Goal: Book appointment/travel/reservation

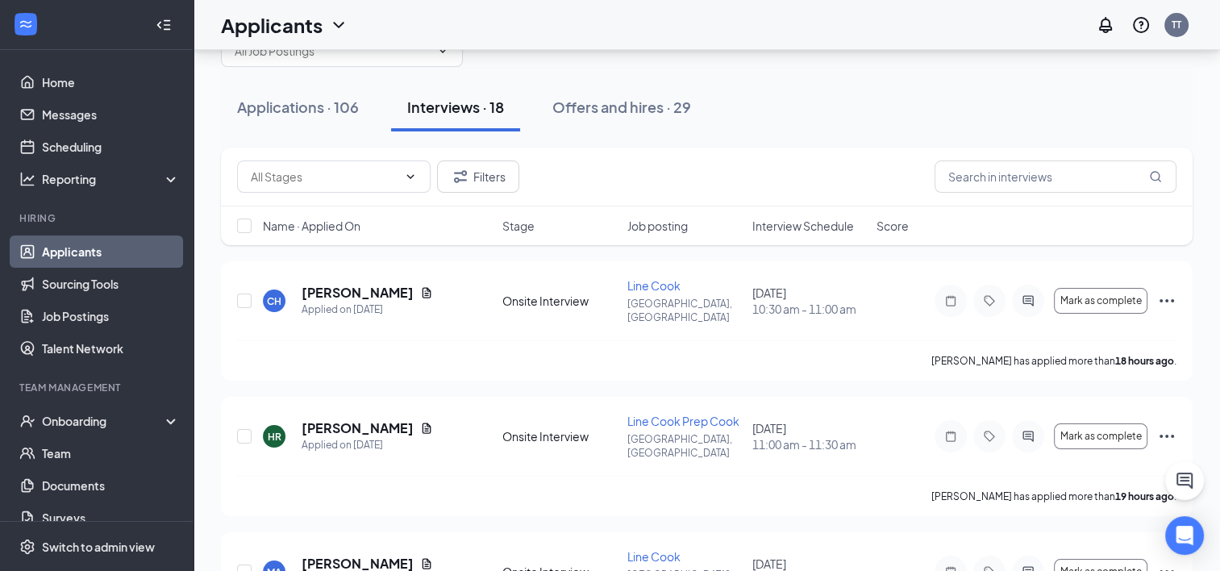
scroll to position [49, 0]
click at [1169, 294] on icon "Ellipses" at bounding box center [1166, 302] width 19 height 19
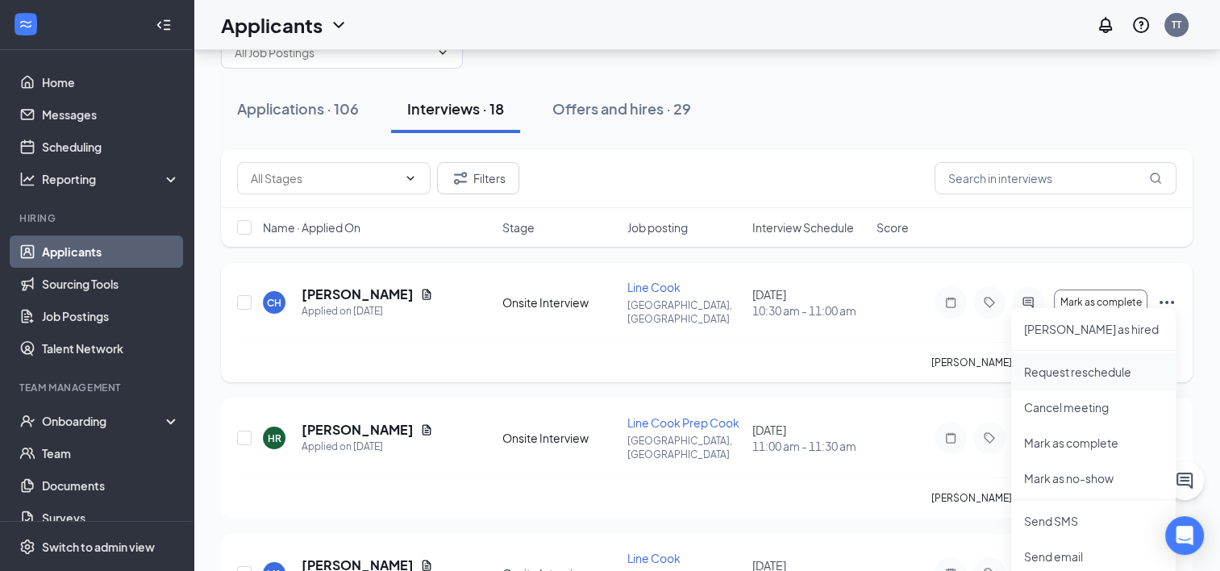
click at [1081, 373] on p "Request reschedule" at bounding box center [1093, 372] width 139 height 16
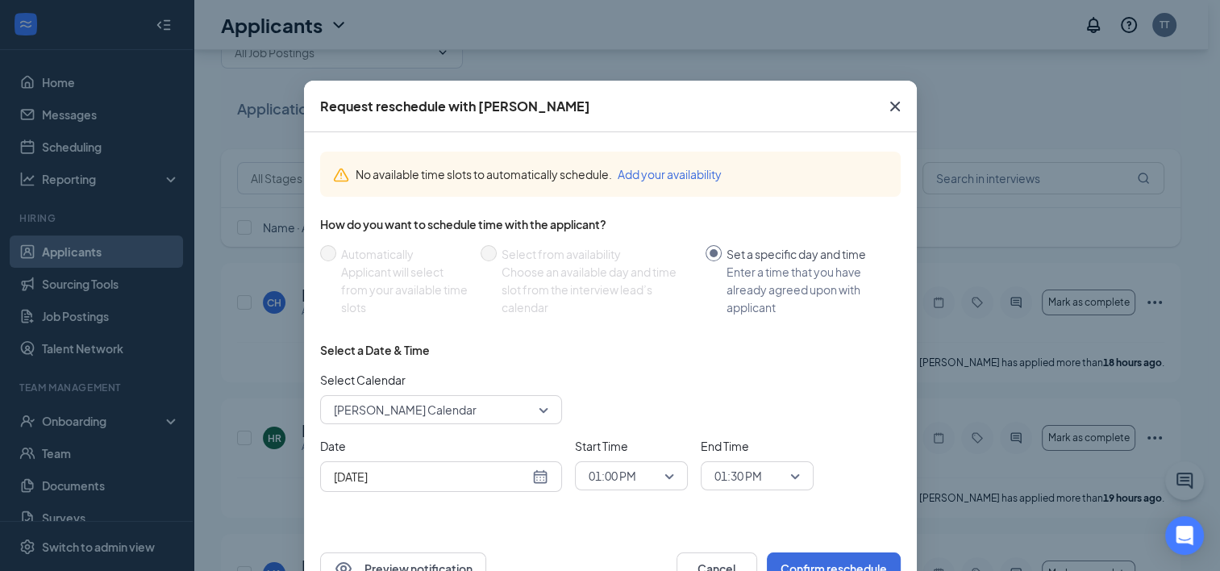
scroll to position [52, 0]
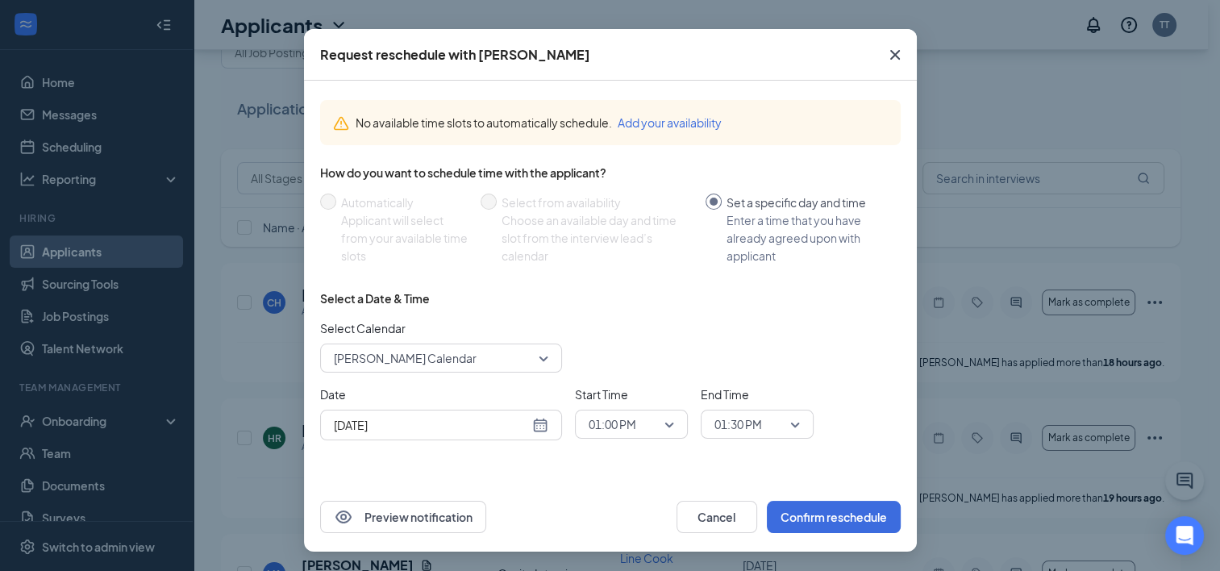
click at [467, 419] on input "[DATE]" at bounding box center [431, 425] width 195 height 18
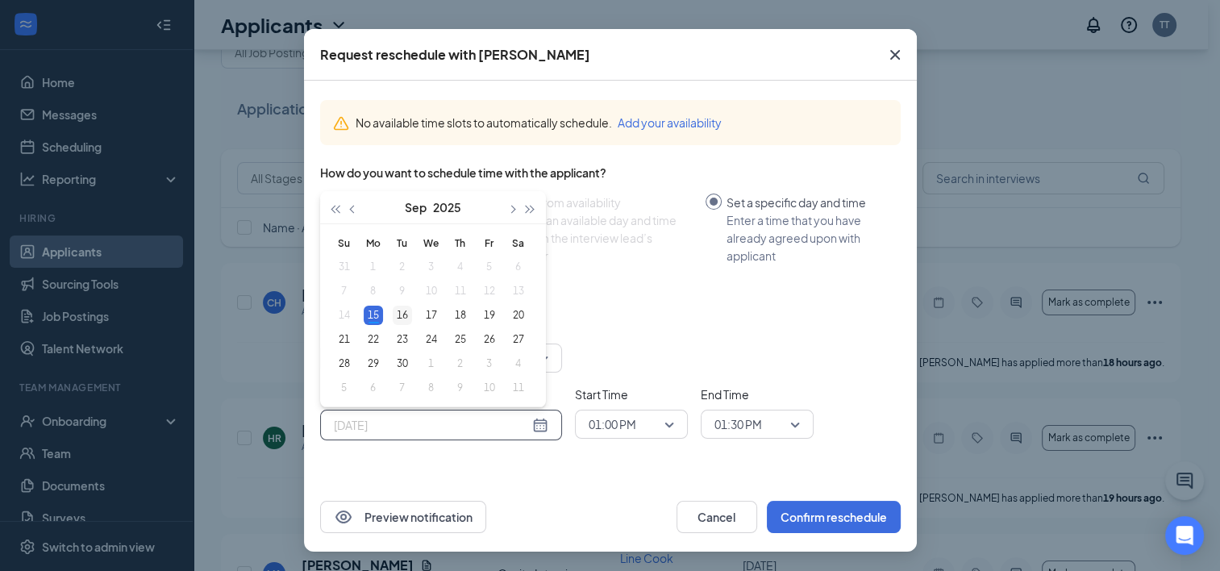
type input "[DATE]"
click at [397, 315] on div "16" at bounding box center [402, 315] width 19 height 19
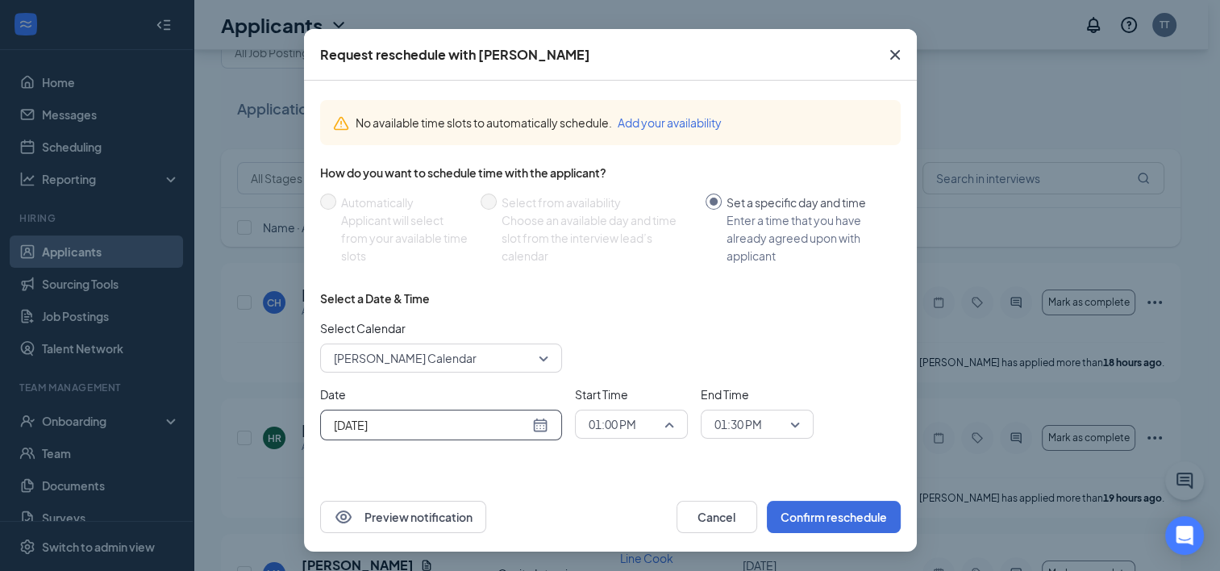
click at [615, 423] on span "01:00 PM" at bounding box center [613, 424] width 48 height 24
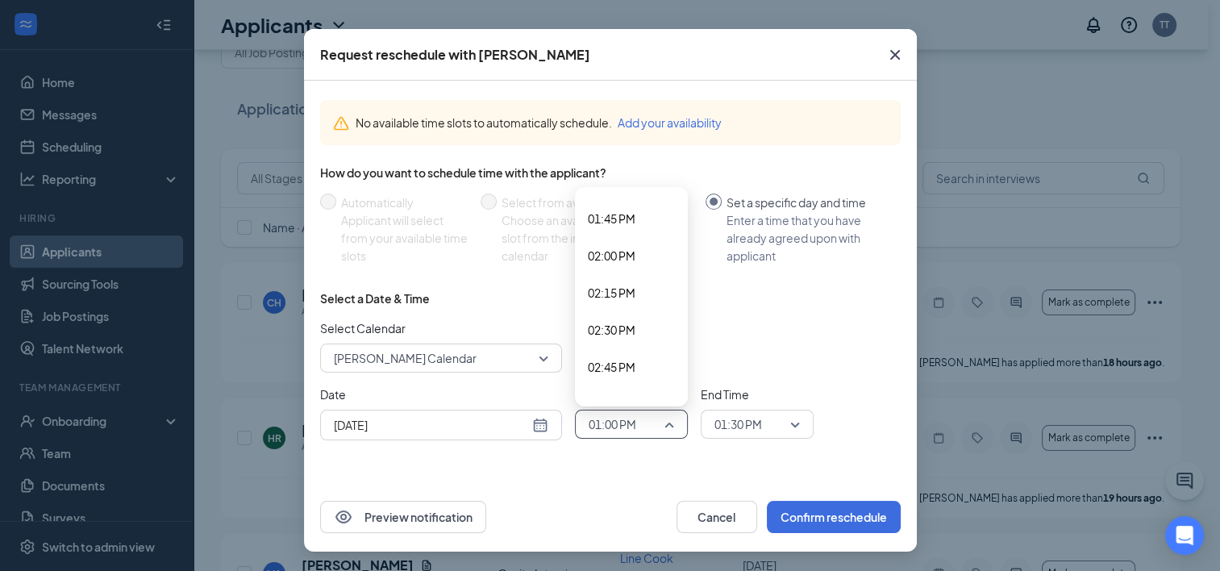
scroll to position [2045, 0]
drag, startPoint x: 620, startPoint y: 362, endPoint x: 606, endPoint y: 393, distance: 33.6
click at [606, 393] on span "03:00 PM" at bounding box center [612, 395] width 48 height 18
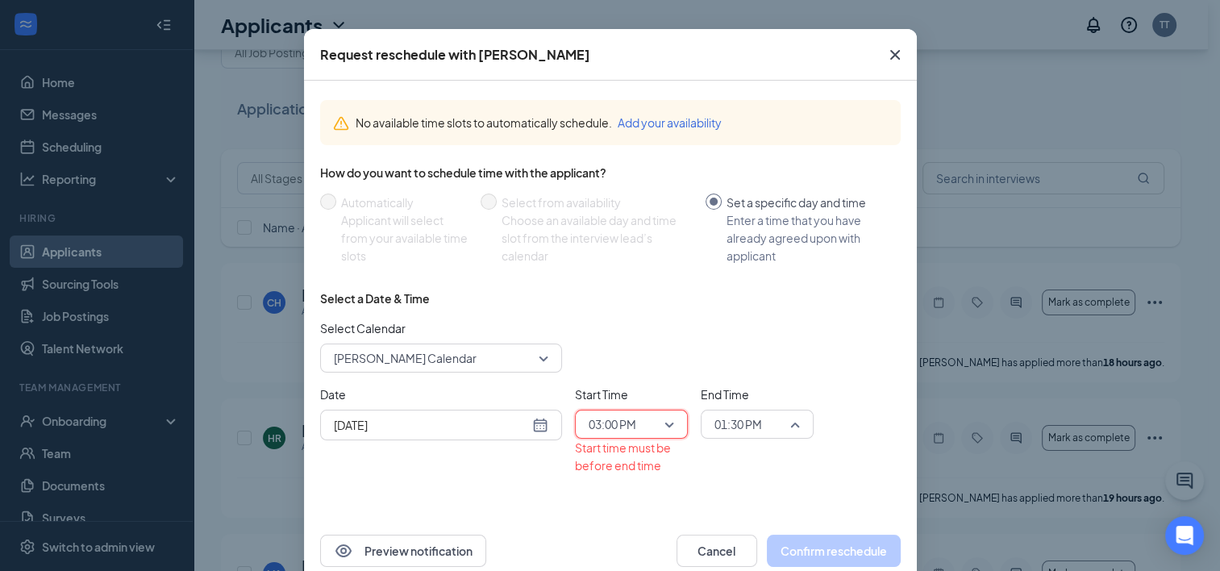
click at [741, 417] on span "01:30 PM" at bounding box center [739, 424] width 48 height 24
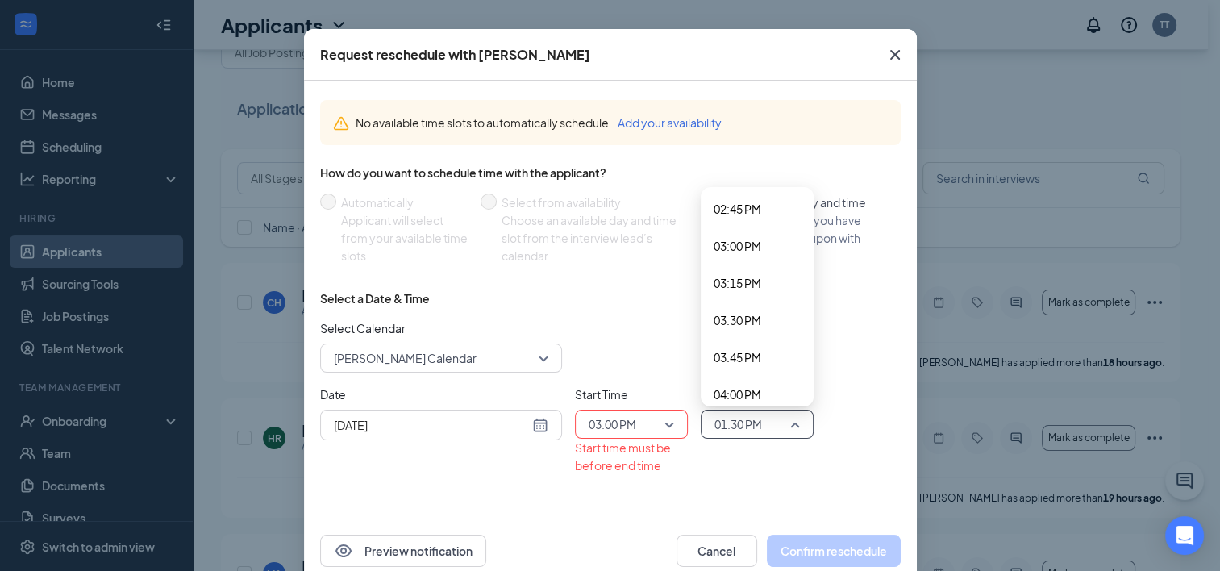
scroll to position [2187, 0]
click at [726, 321] on span "03:30 PM" at bounding box center [738, 327] width 48 height 18
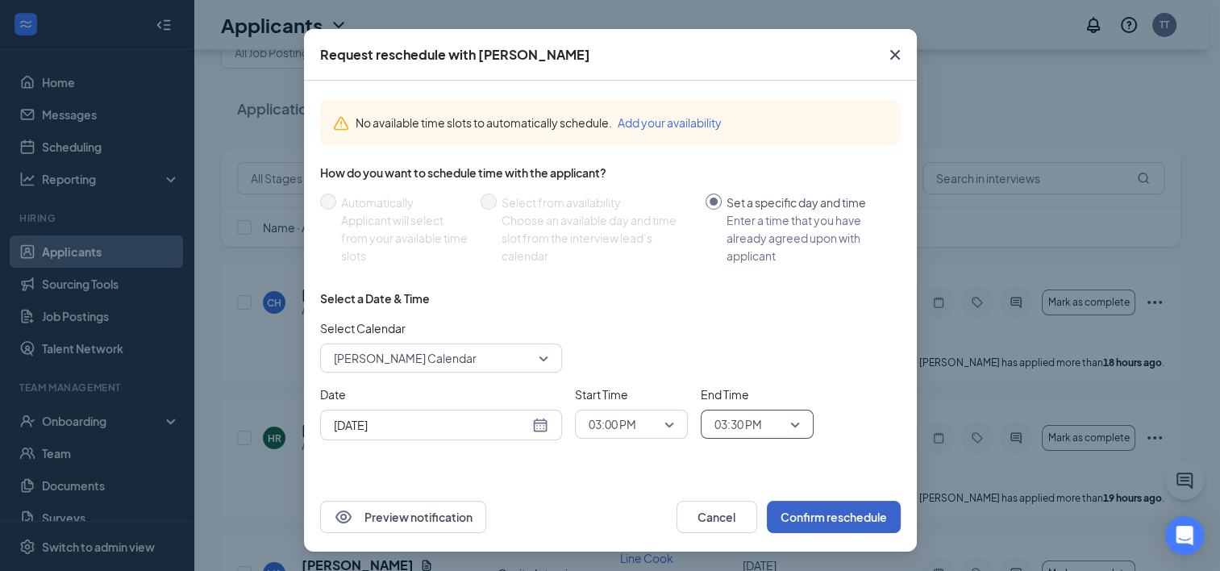
click at [806, 511] on button "Confirm reschedule" at bounding box center [834, 517] width 134 height 32
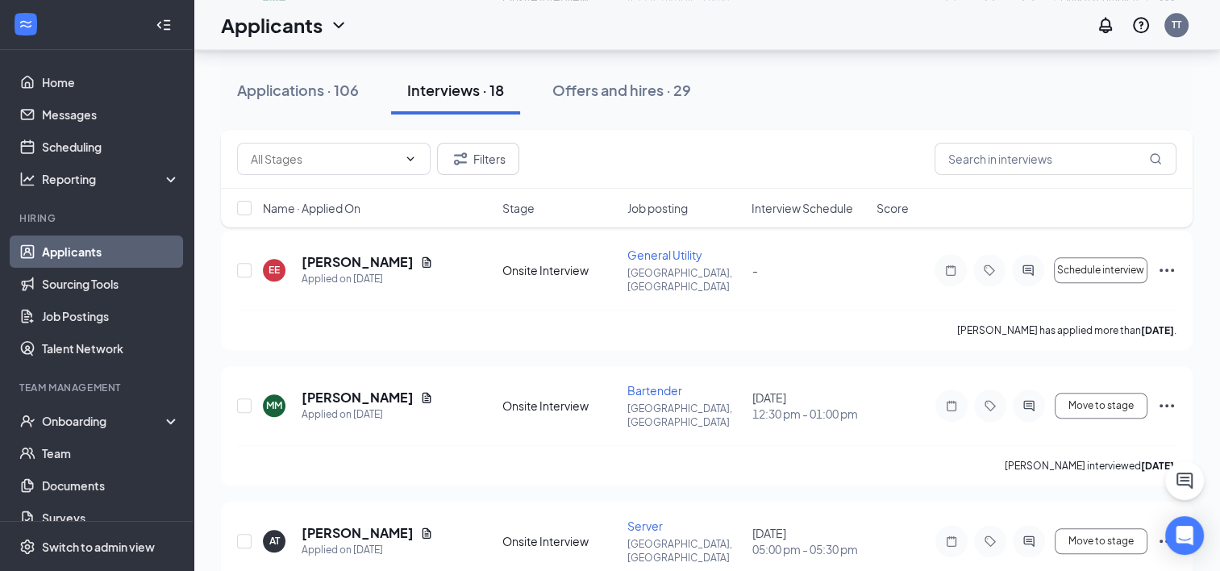
scroll to position [1707, 0]
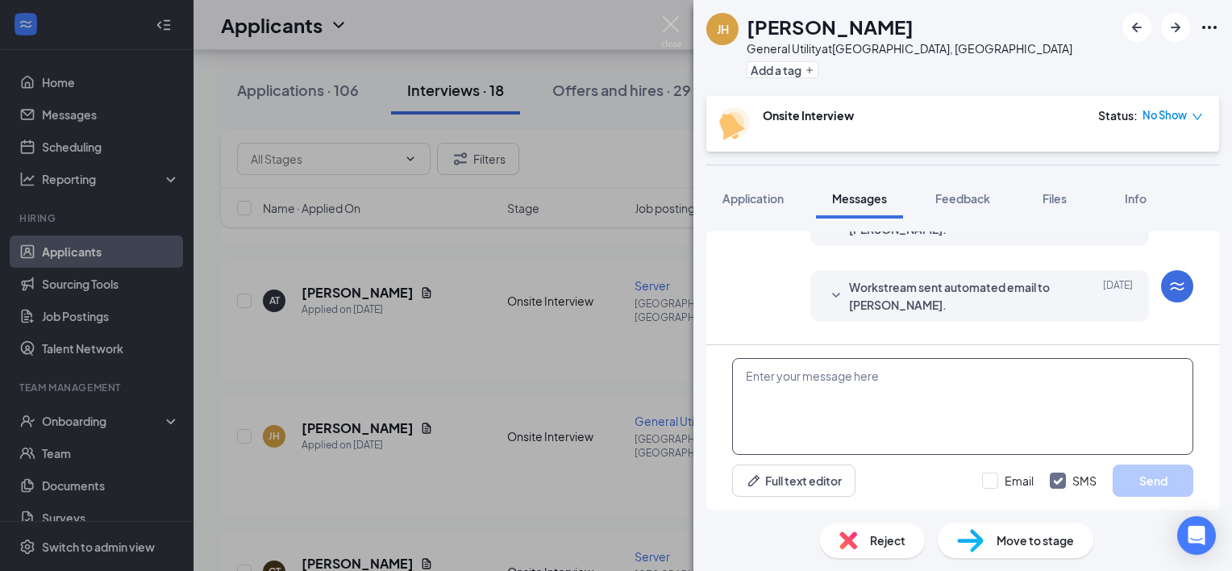
scroll to position [562, 0]
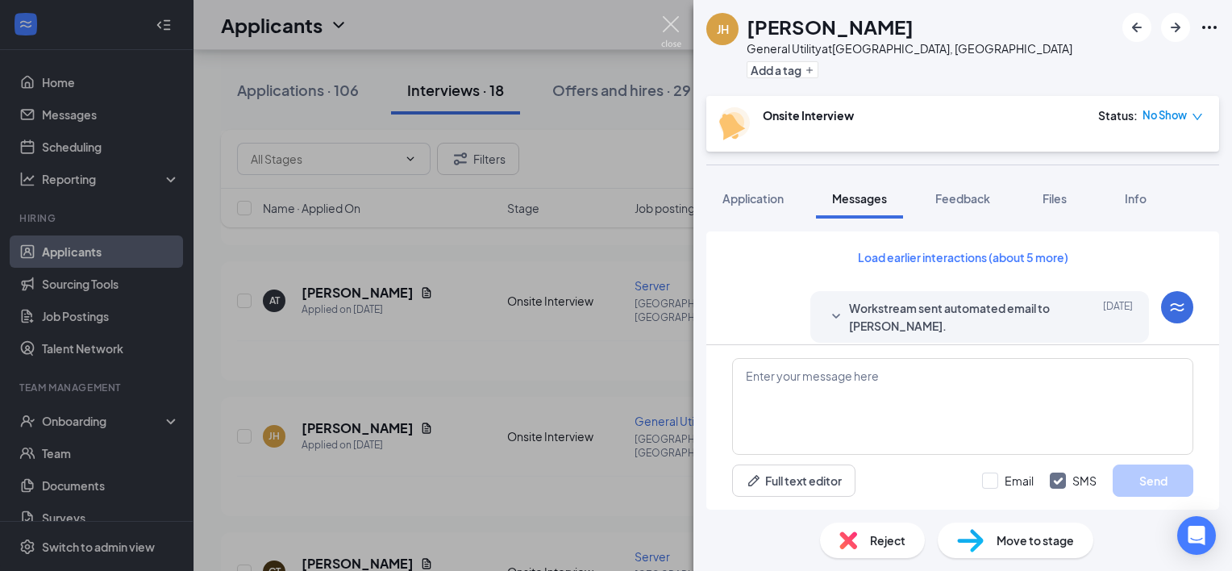
click at [673, 28] on img at bounding box center [671, 31] width 20 height 31
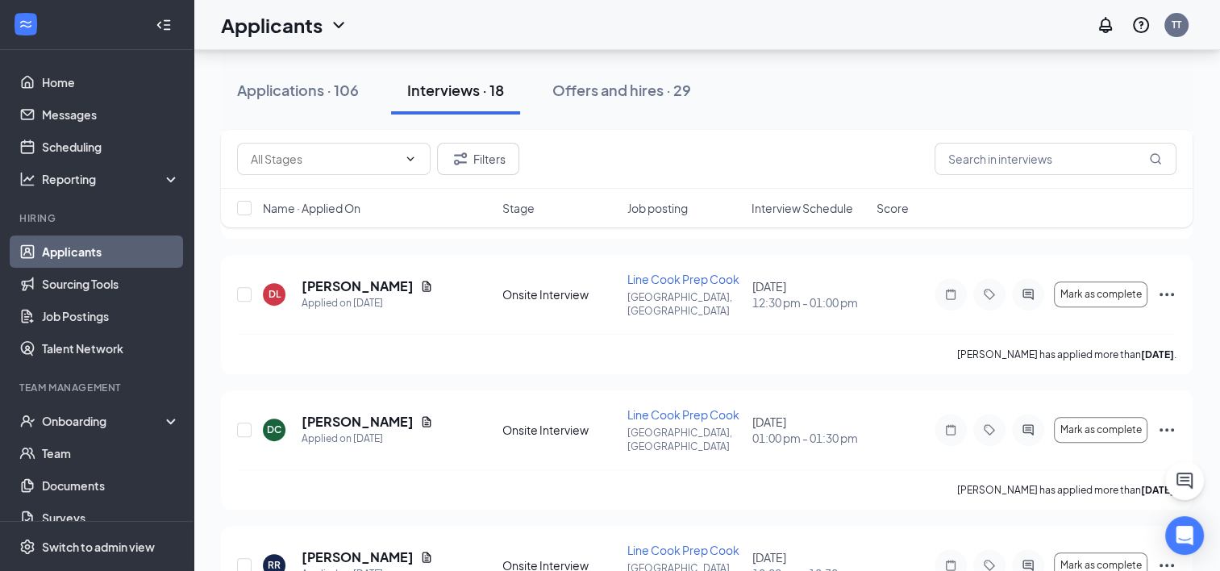
scroll to position [611, 0]
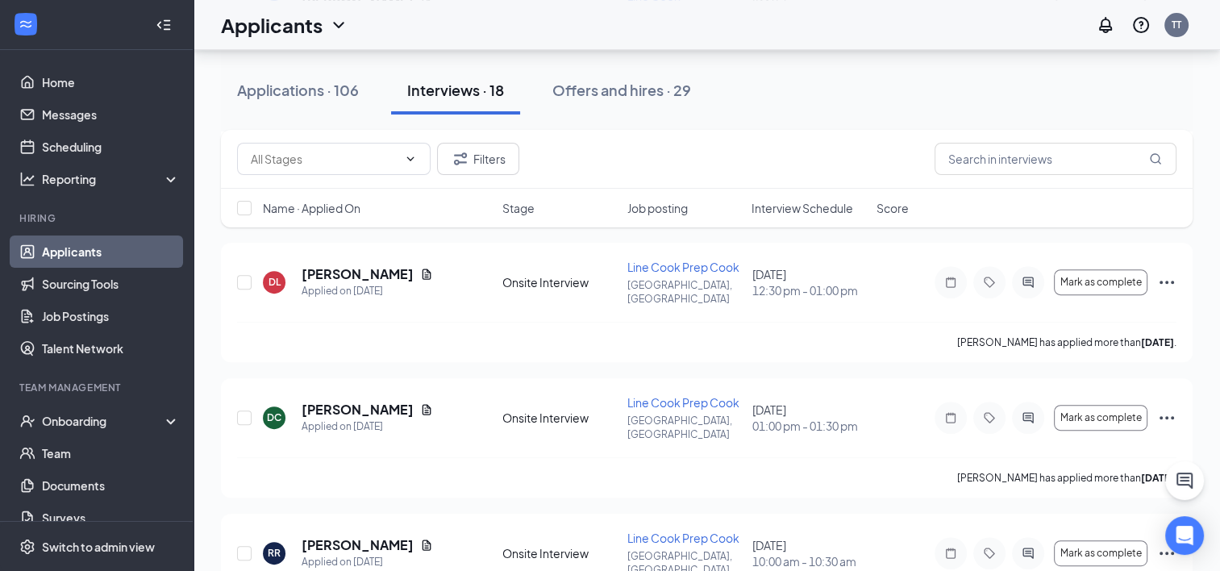
click at [625, 394] on div "DC [PERSON_NAME] Applied on [DATE] Onsite Interview Line Cook Prep Cook [GEOGRA…" at bounding box center [707, 425] width 940 height 63
